Goal: Transaction & Acquisition: Purchase product/service

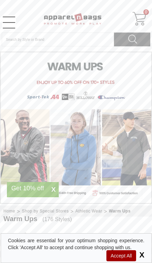
select select "48"
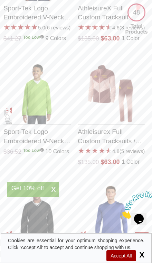
scroll to position [317, 0]
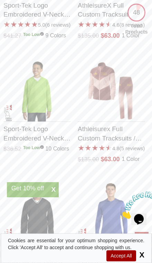
click at [122, 145] on p "Athleisurex Full Custom Tracksuits / Warmup - For Women" at bounding box center [111, 133] width 67 height 23
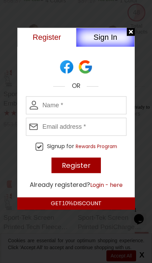
scroll to position [1630, 0]
click at [130, 32] on div at bounding box center [131, 32] width 9 height 9
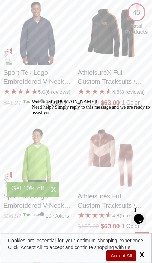
scroll to position [240, 0]
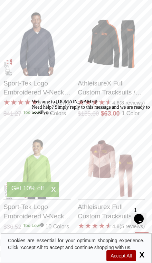
click at [137, 213] on icon "Opens Chat This icon Opens the chat window." at bounding box center [138, 218] width 11 height 11
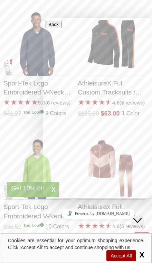
click at [140, 222] on p "Athleisurex Full Custom Tracksuits / Warmup - For Women" at bounding box center [111, 211] width 67 height 23
click at [136, 216] on div "Close Chat This icon closes the chat window." at bounding box center [137, 220] width 8 height 8
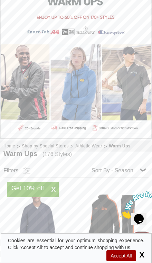
scroll to position [70, 0]
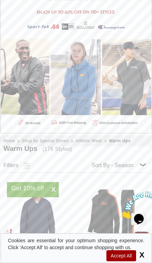
click at [21, 165] on link at bounding box center [26, 165] width 10 height 10
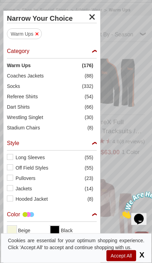
scroll to position [202, 0]
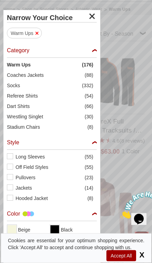
click at [15, 213] on div "Color" at bounding box center [52, 215] width 90 height 11
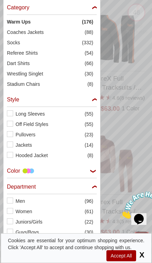
scroll to position [245, 0]
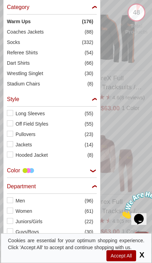
click at [92, 169] on div "Color" at bounding box center [52, 172] width 90 height 11
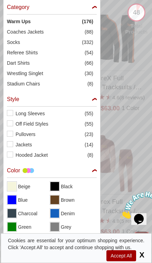
checkbox input "true"
click at [15, 228] on span "View Green" at bounding box center [12, 226] width 9 height 9
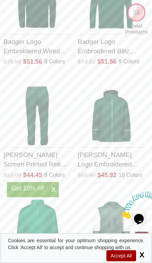
scroll to position [1332, 0]
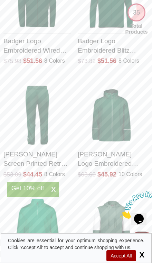
click at [28, 147] on img "Holloway Screen Printed Retro Grade Pant - For Men with a 0.0 Star Rating 0Prod…" at bounding box center [37, 115] width 50 height 63
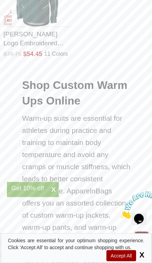
scroll to position [2261, 0]
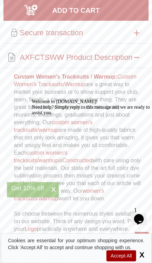
scroll to position [689, 0]
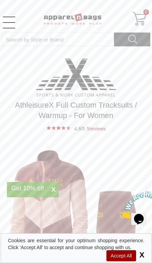
click at [55, 189] on span "X" at bounding box center [53, 189] width 10 height 8
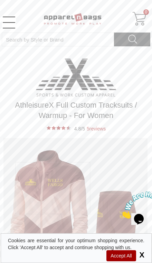
click at [53, 188] on div at bounding box center [75, 228] width 144 height 180
